Goal: Find specific page/section: Find specific page/section

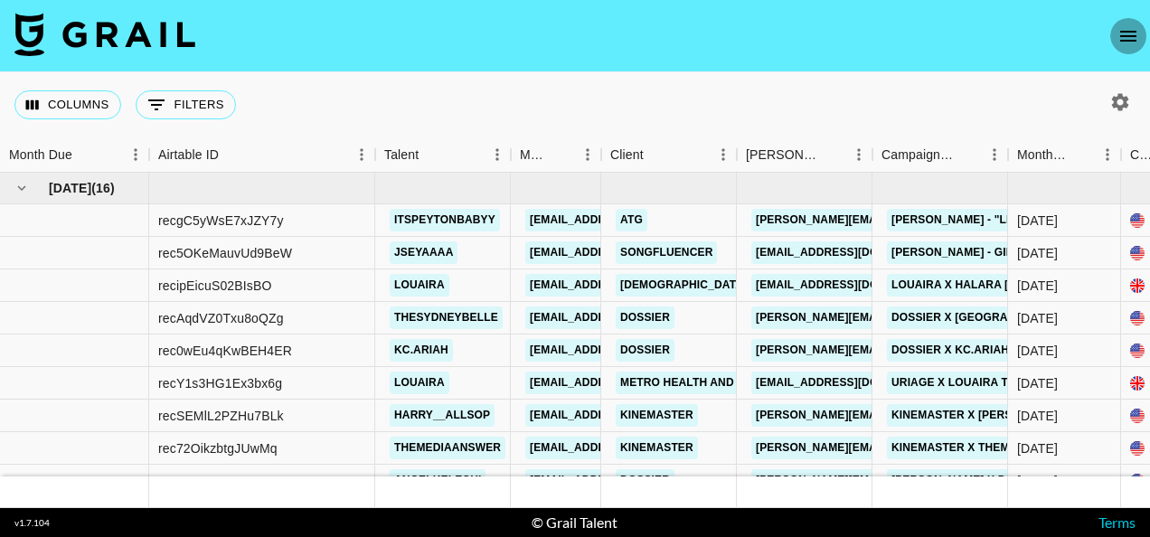
click at [931, 33] on icon "open drawer" at bounding box center [1129, 36] width 22 height 22
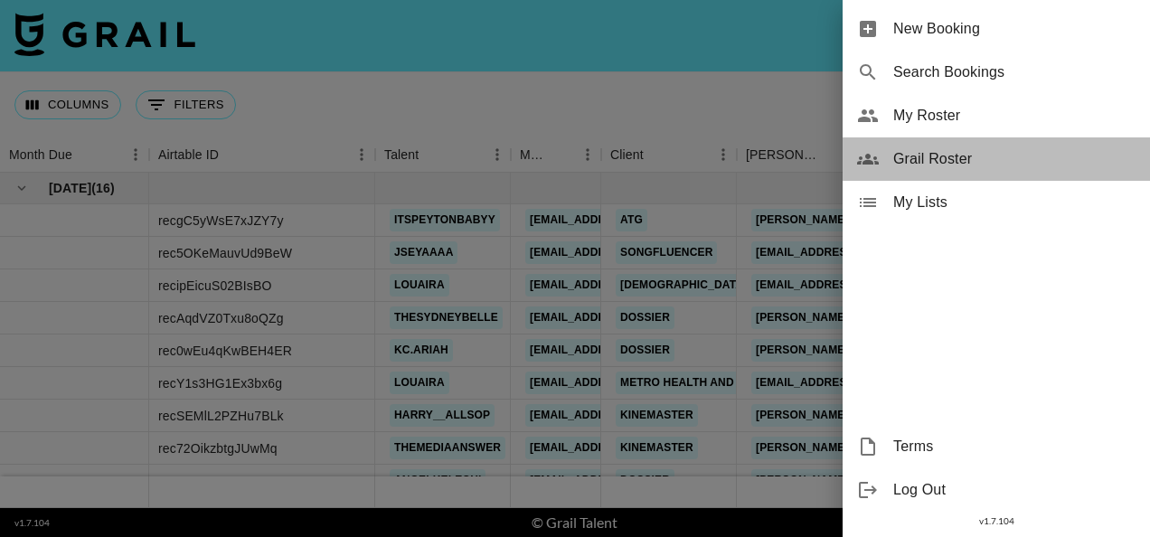
click at [894, 151] on span "Grail Roster" at bounding box center [1015, 159] width 242 height 22
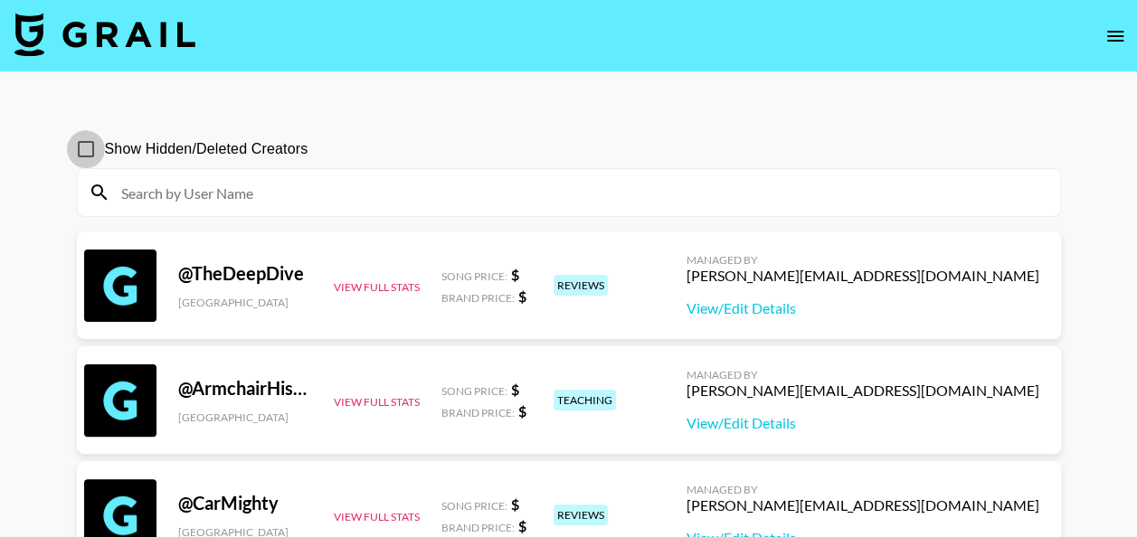
click at [87, 149] on input "Show Hidden/Deleted Creators" at bounding box center [86, 149] width 38 height 38
checkbox input "true"
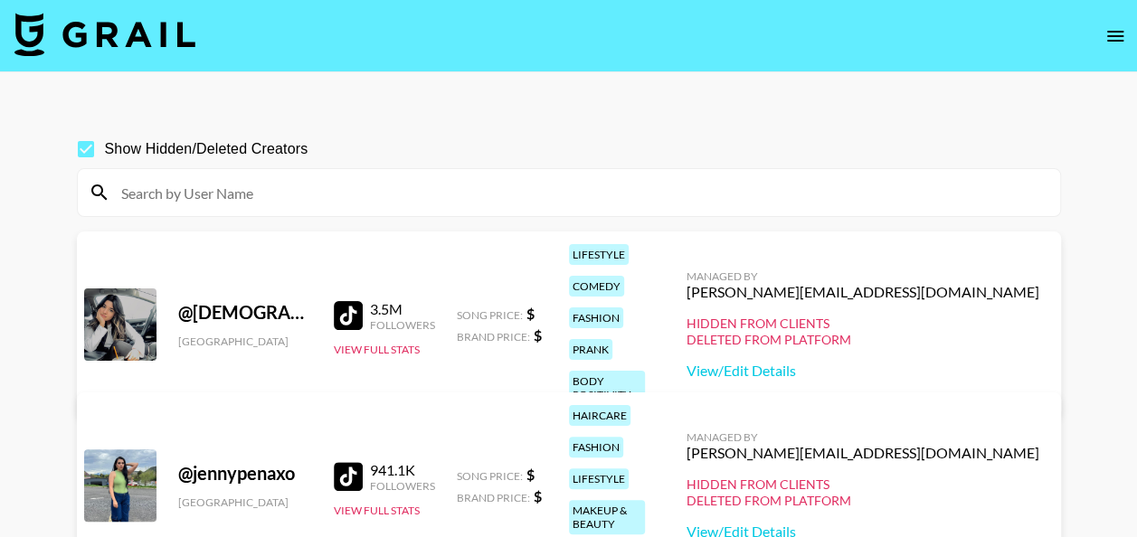
click at [250, 195] on input at bounding box center [579, 192] width 939 height 29
drag, startPoint x: 388, startPoint y: 124, endPoint x: 619, endPoint y: 158, distance: 233.2
click at [388, 124] on section "Show Hidden/Deleted Creators" at bounding box center [569, 166] width 984 height 101
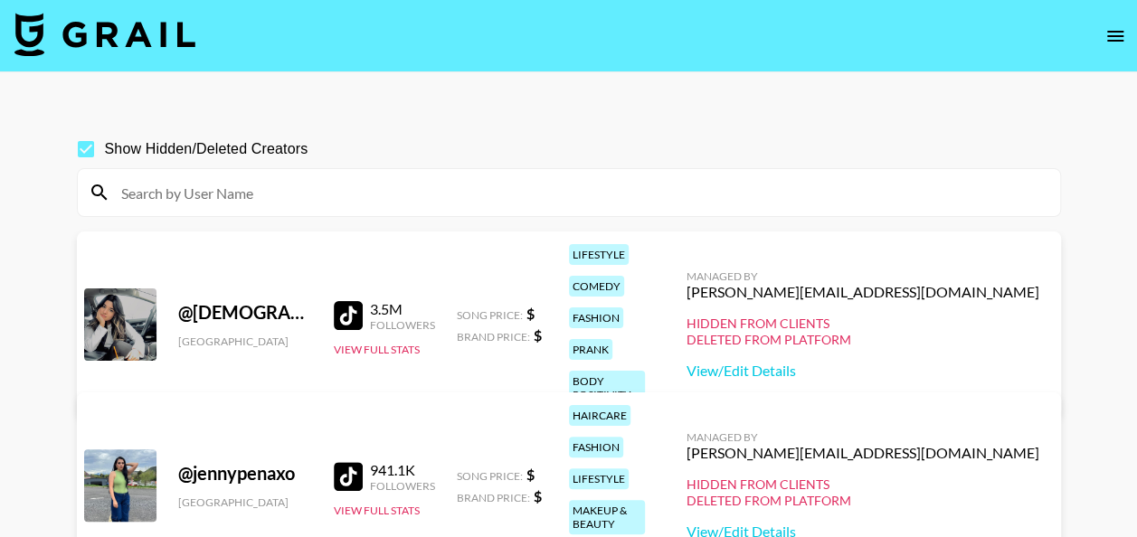
click at [618, 189] on input at bounding box center [579, 192] width 939 height 29
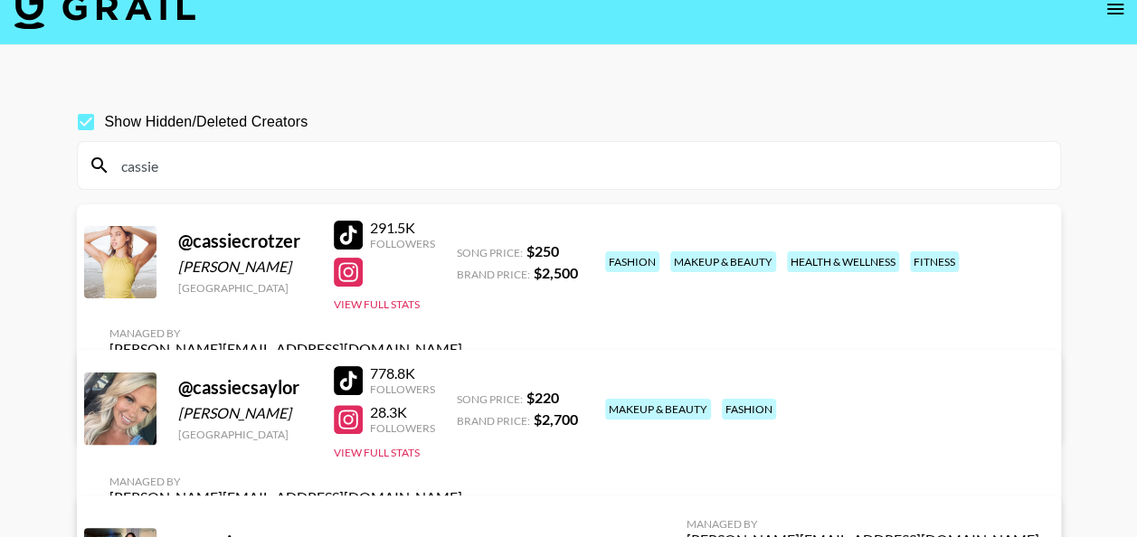
scroll to position [24, 0]
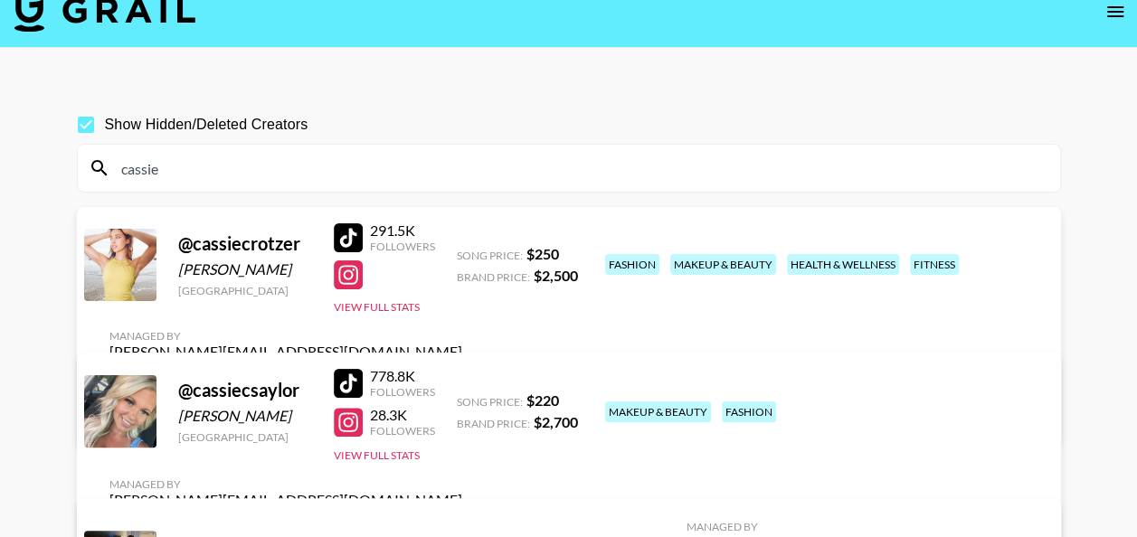
click at [468, 163] on input "cassie" at bounding box center [579, 168] width 939 height 29
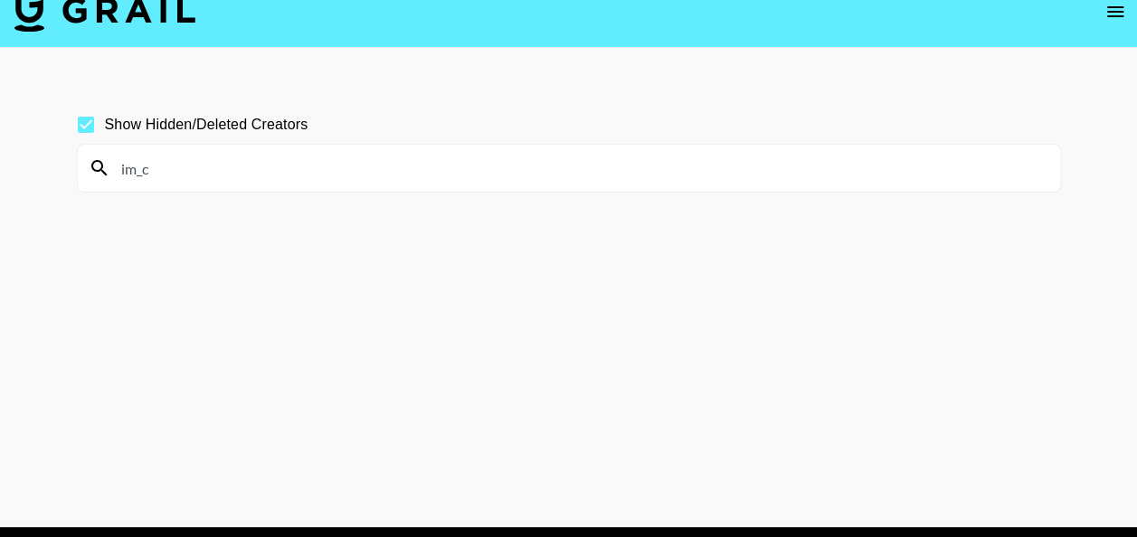
scroll to position [0, 0]
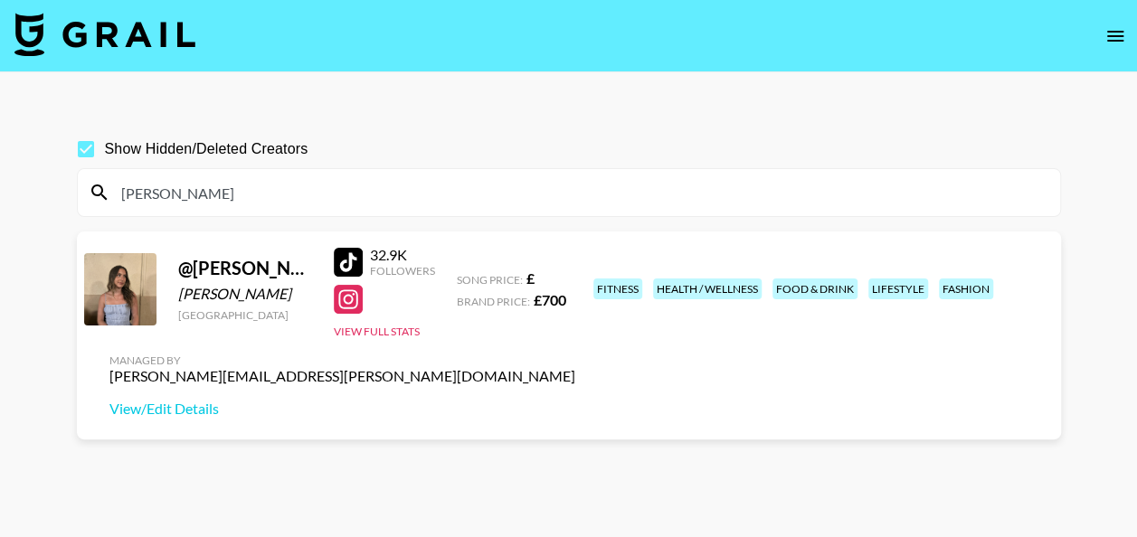
type input "[PERSON_NAME]"
